Goal: Task Accomplishment & Management: Manage account settings

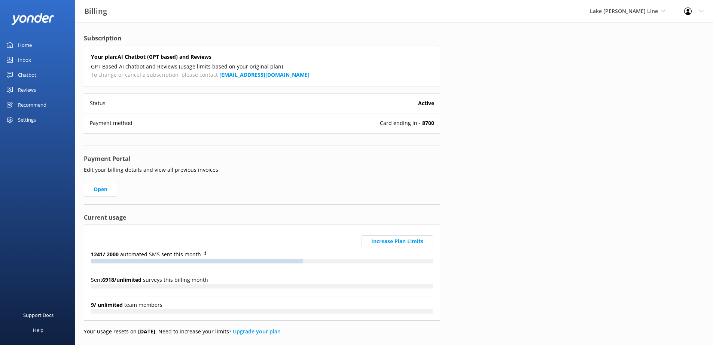
scroll to position [24, 0]
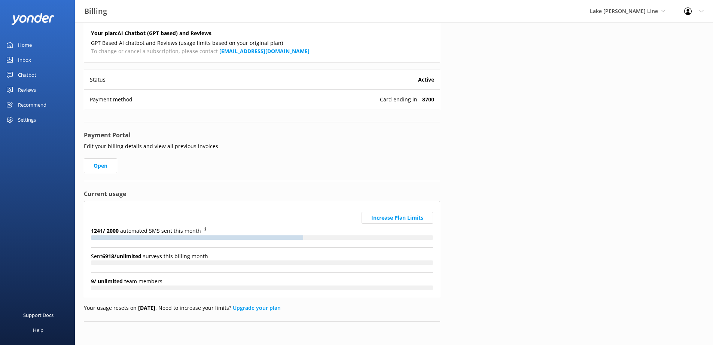
click at [28, 120] on div "Settings" at bounding box center [27, 119] width 18 height 15
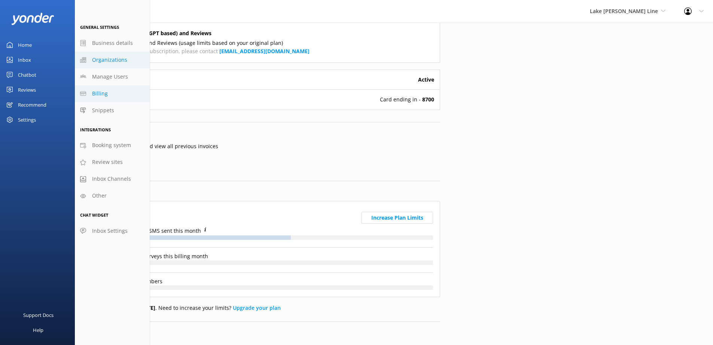
click at [111, 60] on span "Organizations" at bounding box center [109, 60] width 35 height 8
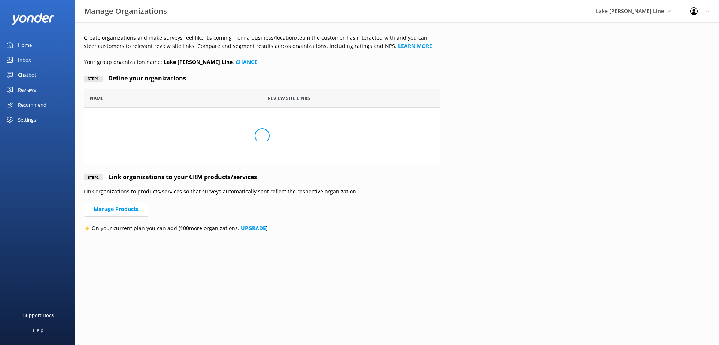
scroll to position [58, 351]
